Goal: Task Accomplishment & Management: Manage account settings

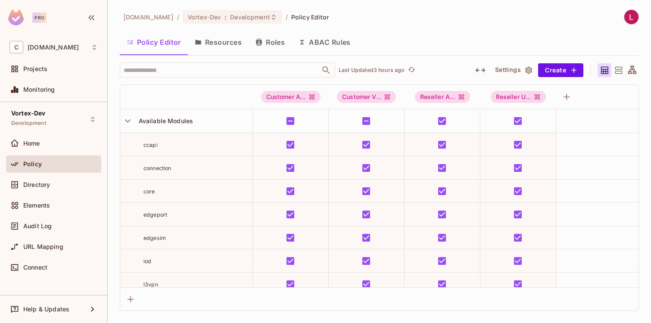
scroll to position [1882, 0]
click at [127, 120] on icon "button" at bounding box center [128, 121] width 12 height 12
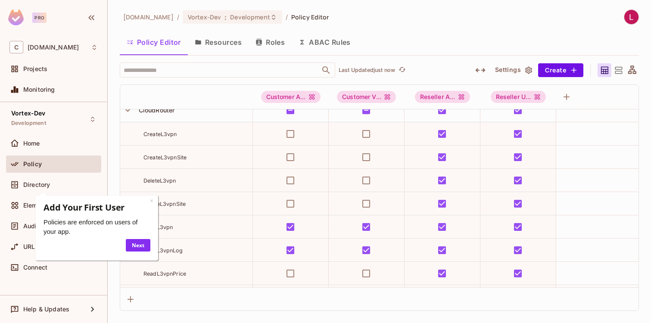
scroll to position [30, 0]
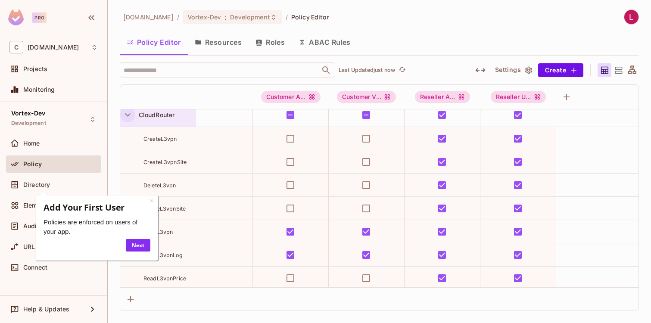
click at [124, 115] on icon "button" at bounding box center [128, 115] width 12 height 12
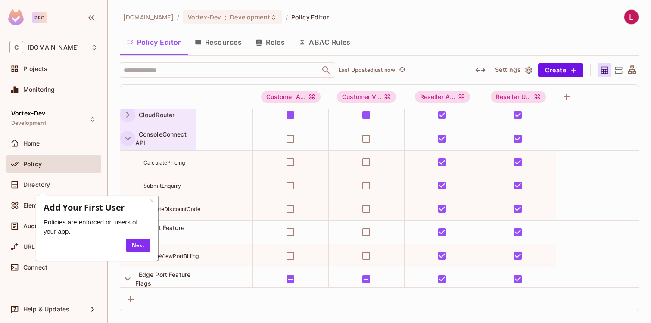
click at [128, 137] on icon "button" at bounding box center [128, 139] width 12 height 12
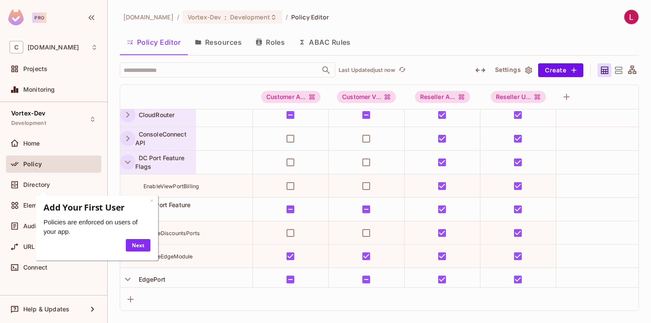
click at [127, 162] on icon "button" at bounding box center [128, 162] width 12 height 12
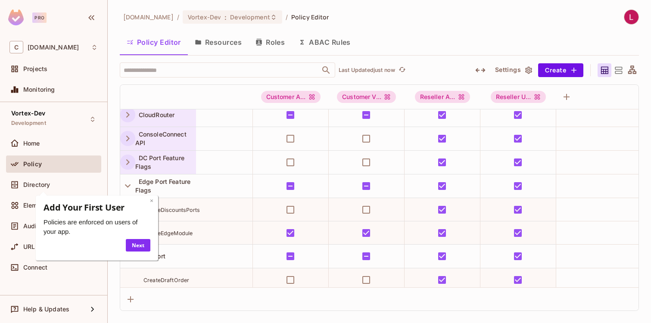
click at [151, 202] on link "×" at bounding box center [151, 200] width 3 height 8
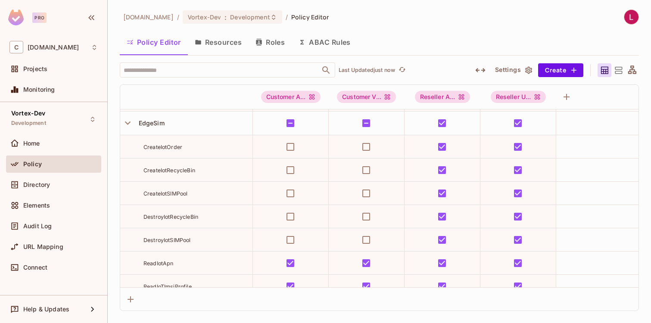
scroll to position [224, 0]
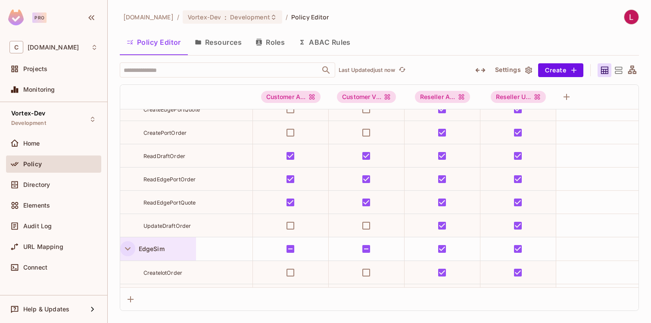
click at [126, 246] on icon "button" at bounding box center [128, 249] width 12 height 12
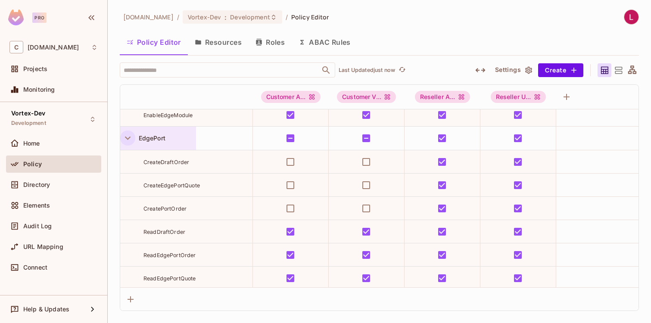
click at [129, 138] on icon "button" at bounding box center [128, 138] width 6 height 3
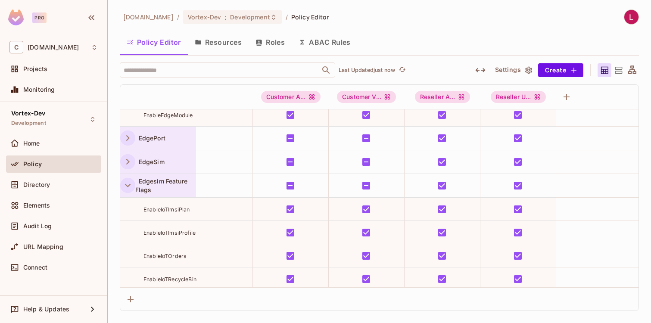
click at [128, 186] on icon "button" at bounding box center [128, 185] width 6 height 3
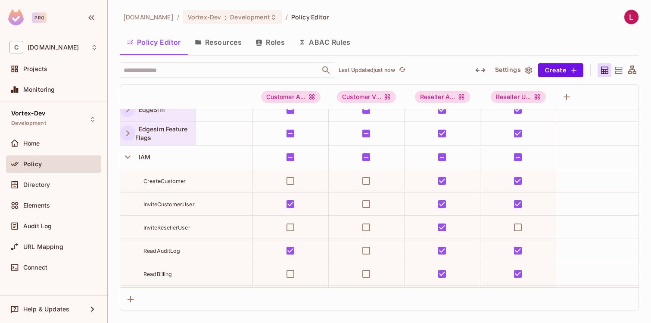
scroll to position [126, 0]
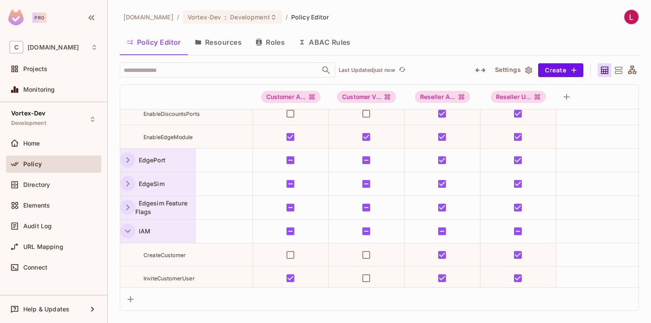
click at [126, 231] on icon "button" at bounding box center [128, 231] width 6 height 3
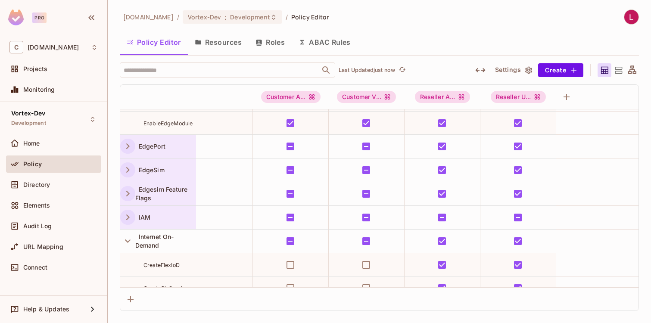
scroll to position [142, 0]
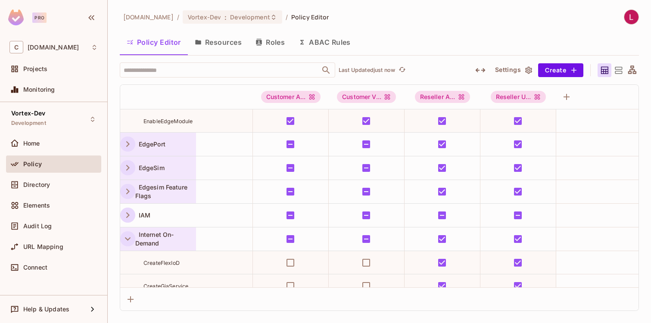
click at [127, 238] on icon "button" at bounding box center [128, 239] width 12 height 12
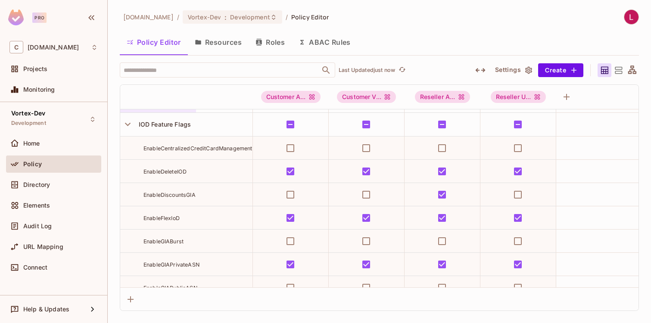
scroll to position [282, 0]
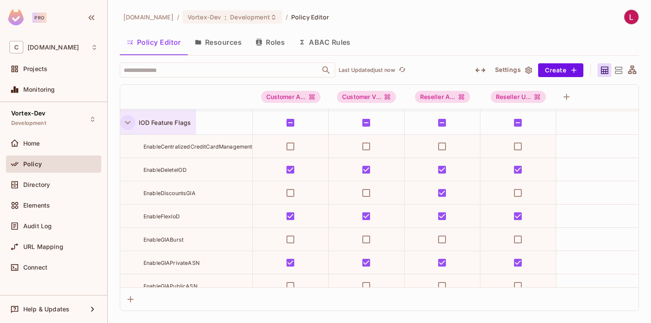
click at [126, 123] on icon "button" at bounding box center [128, 123] width 12 height 12
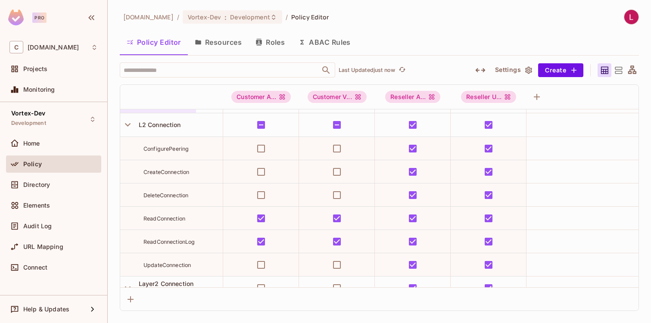
scroll to position [242, 0]
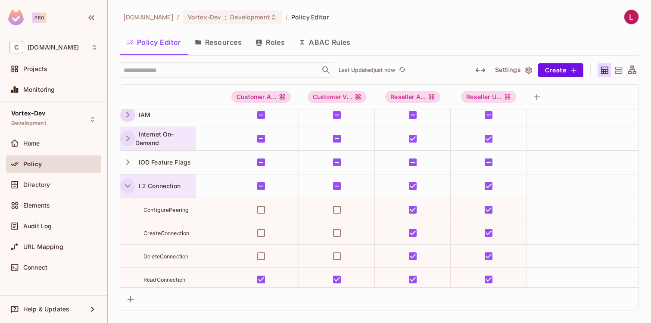
click at [128, 186] on icon "button" at bounding box center [128, 185] width 6 height 3
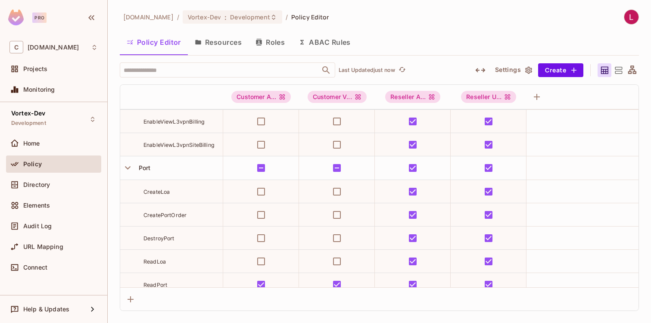
scroll to position [444, 0]
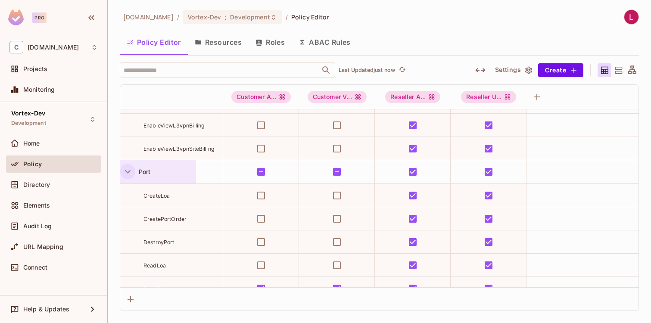
click at [128, 173] on icon "button" at bounding box center [128, 172] width 12 height 12
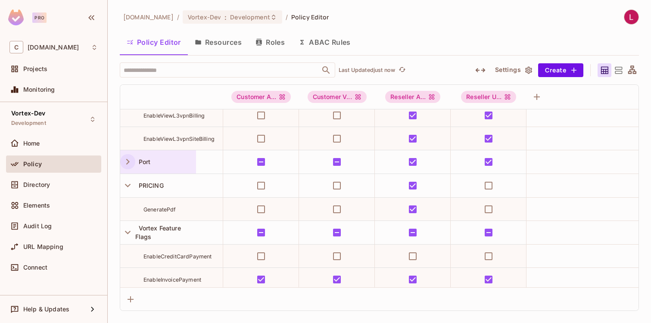
scroll to position [481, 0]
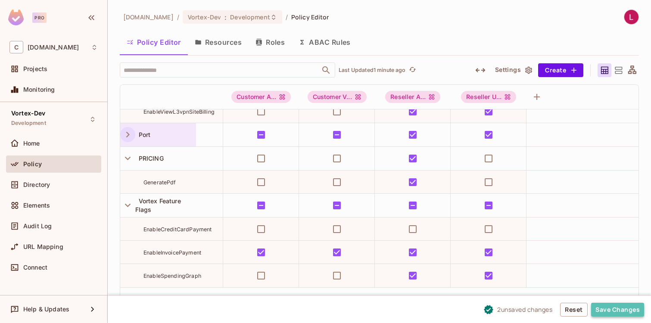
click at [616, 309] on button "Save Changes" at bounding box center [617, 310] width 53 height 14
